Goal: Task Accomplishment & Management: Manage account settings

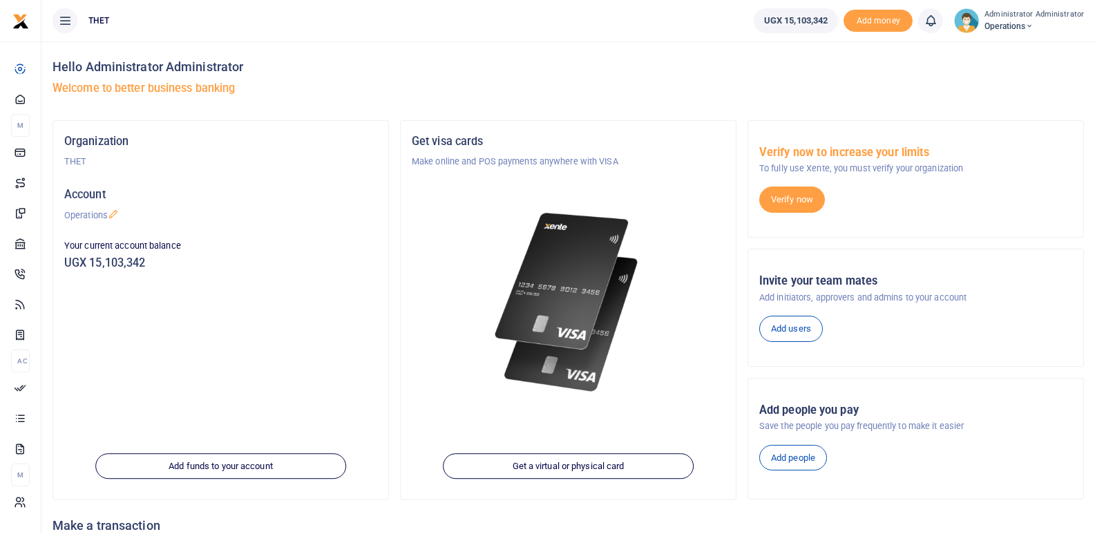
click at [117, 212] on icon at bounding box center [113, 214] width 11 height 11
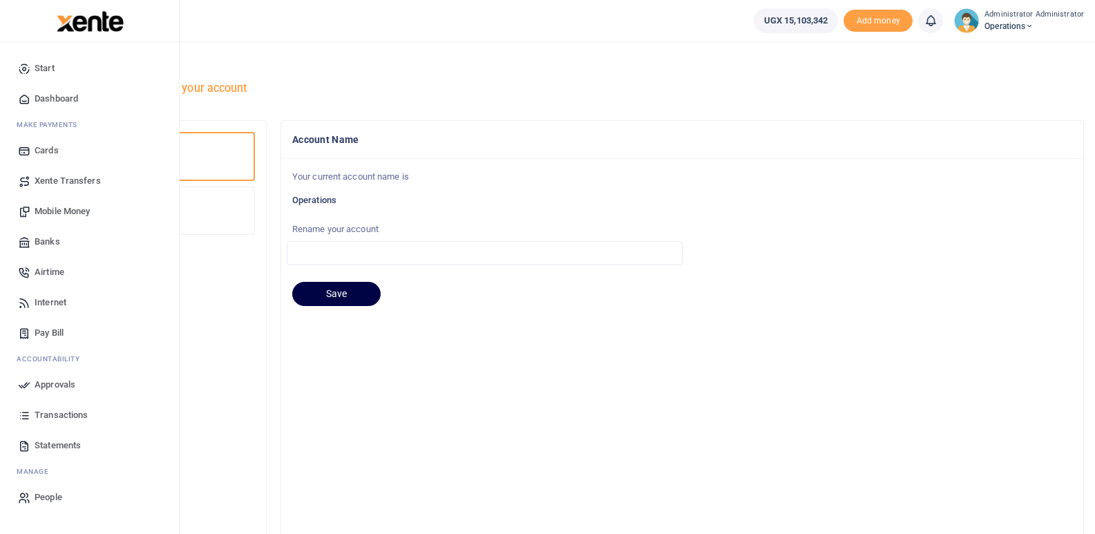
click at [43, 71] on span "Start" at bounding box center [45, 68] width 20 height 14
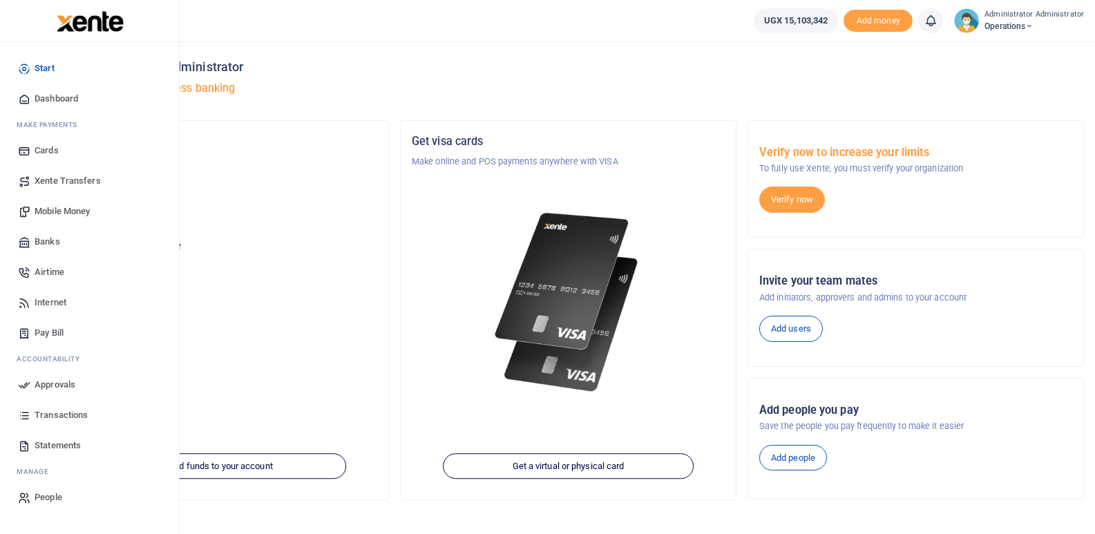
click at [51, 446] on span "Statements" at bounding box center [58, 446] width 46 height 14
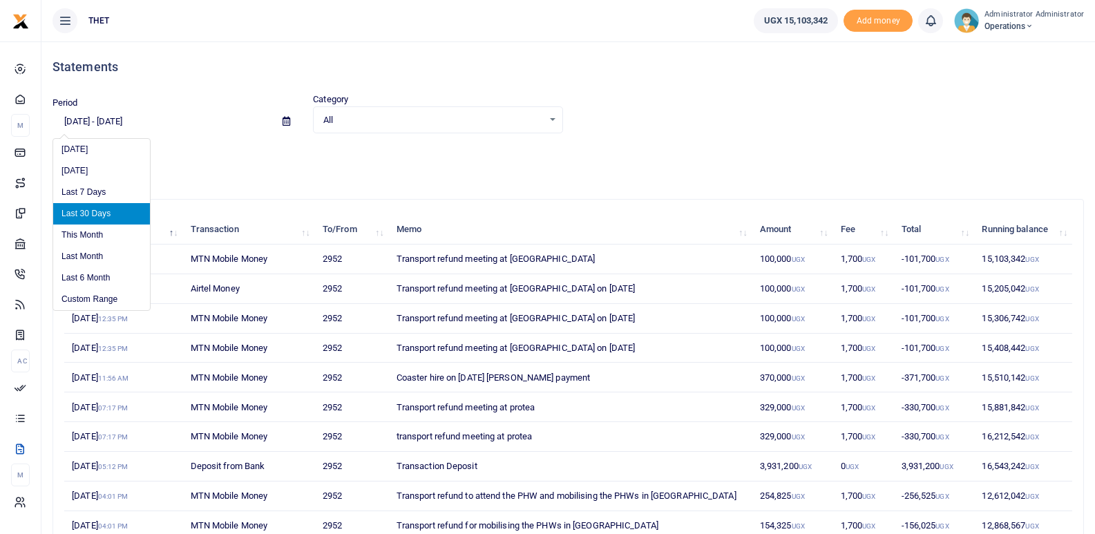
click at [77, 121] on input "08/03/2025 - 09/01/2025" at bounding box center [162, 121] width 219 height 23
click at [83, 296] on li "Custom Range" at bounding box center [101, 299] width 97 height 21
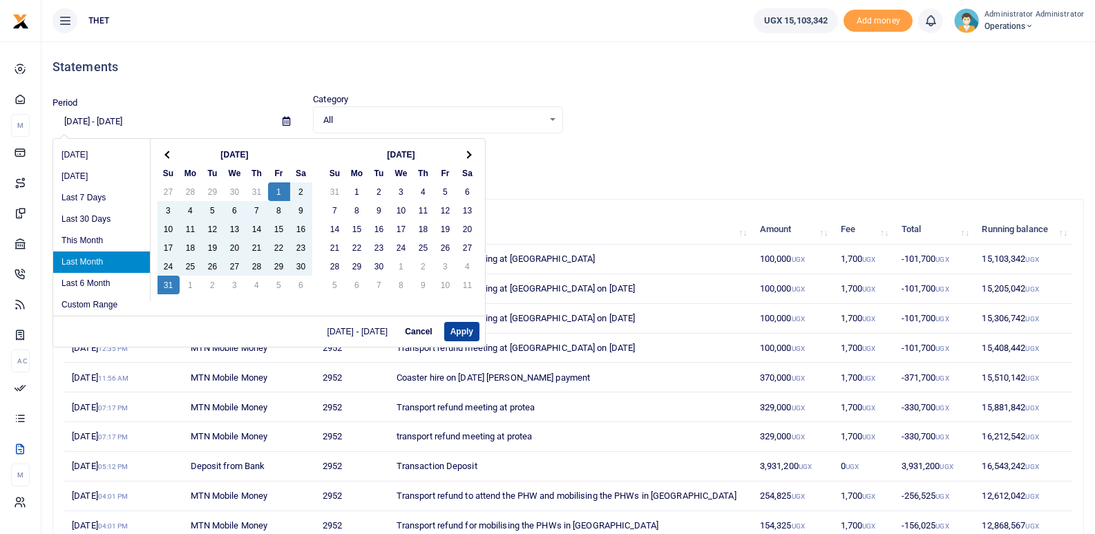
click at [464, 334] on button "Apply" at bounding box center [461, 331] width 35 height 19
type input "08/01/2025 - 08/31/2025"
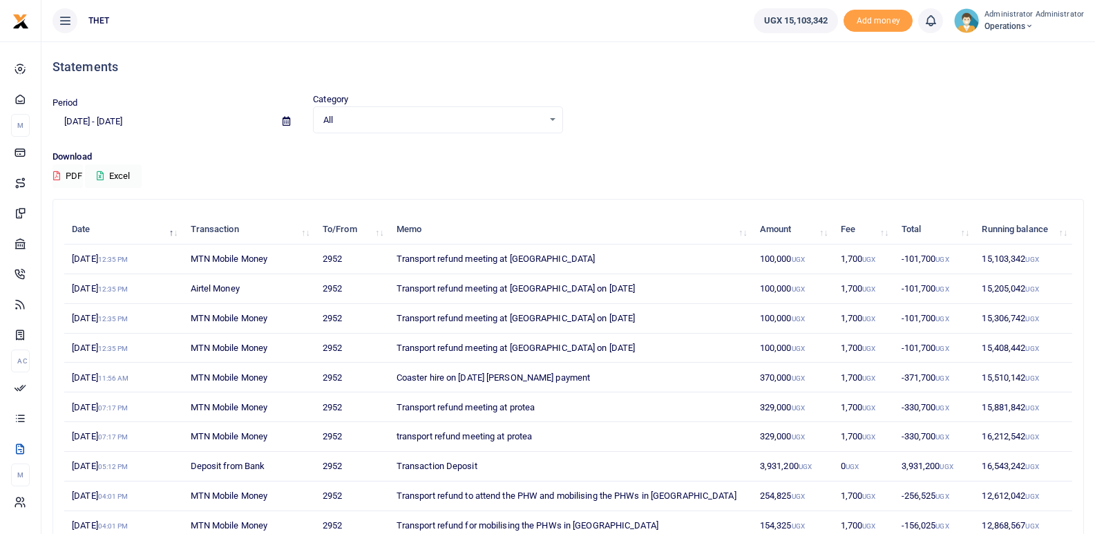
click at [74, 172] on button "PDF" at bounding box center [68, 175] width 30 height 23
